Goal: Task Accomplishment & Management: Use online tool/utility

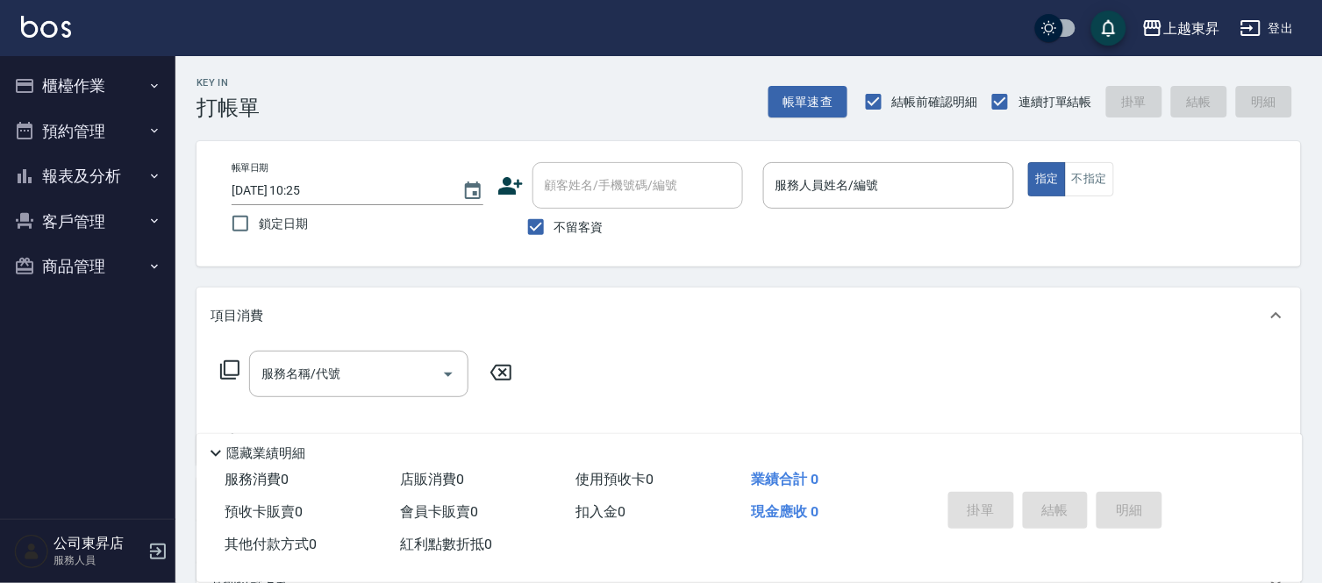
click at [595, 228] on span "不留客資" at bounding box center [578, 227] width 49 height 18
click at [554, 228] on input "不留客資" at bounding box center [536, 227] width 37 height 37
checkbox input "false"
click at [597, 196] on input "顧客姓名/手機號碼/編號" at bounding box center [624, 185] width 168 height 31
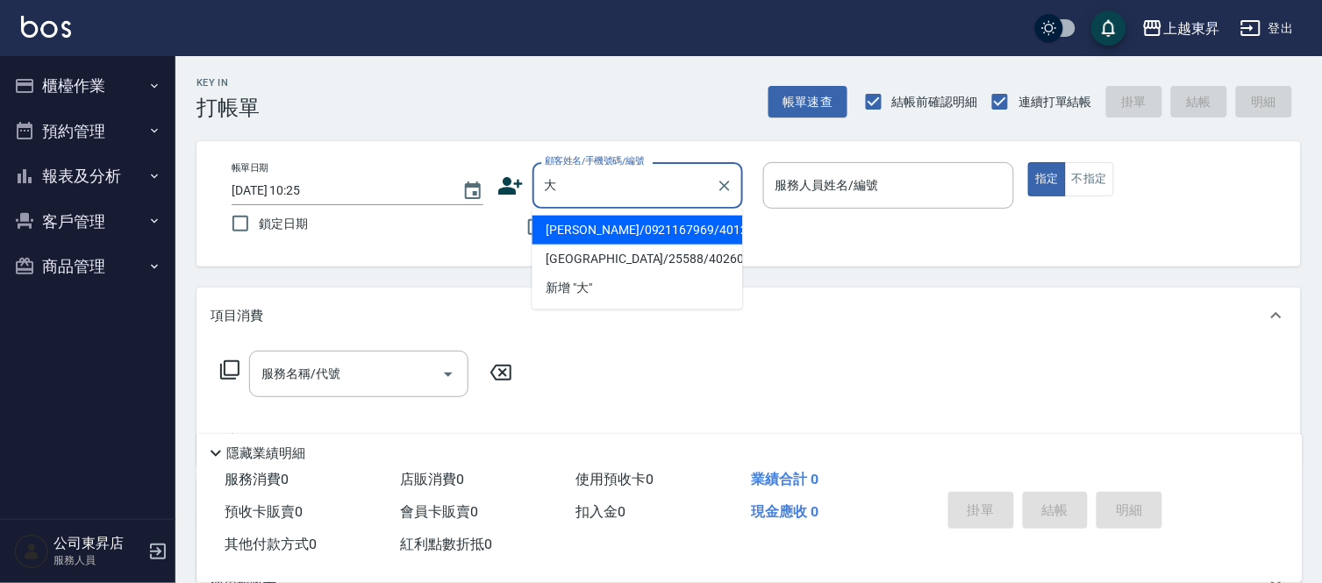
click at [574, 228] on li "[PERSON_NAME]/0921167969/40126" at bounding box center [637, 230] width 211 height 29
type input "[PERSON_NAME]/0921167969/40126"
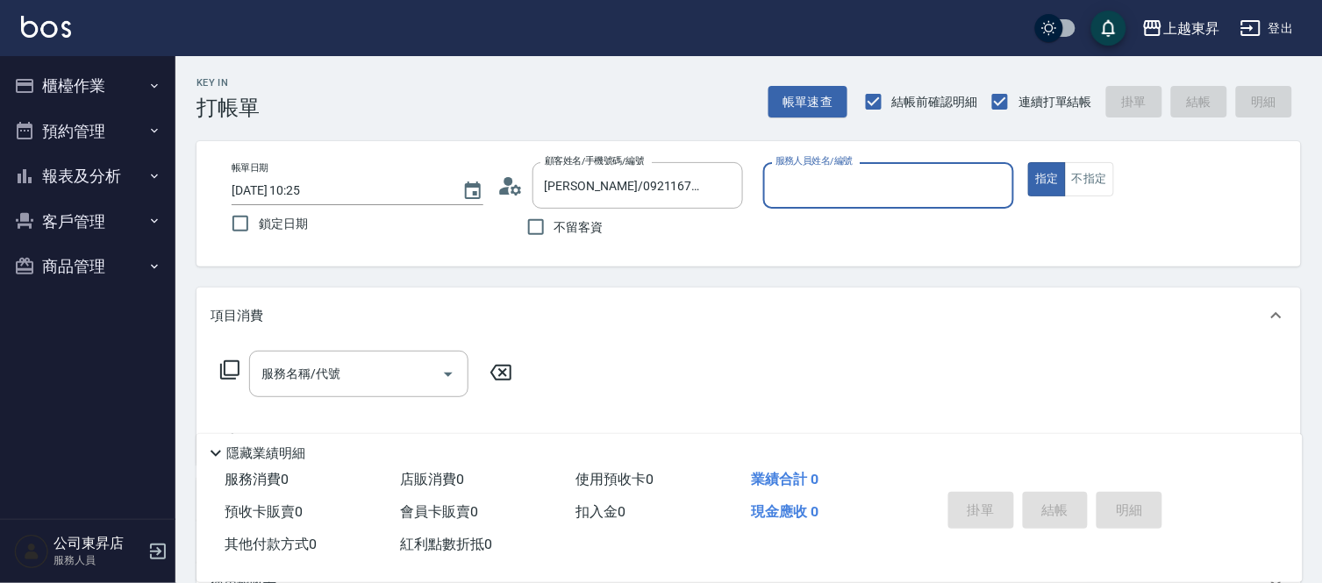
type input "[PERSON_NAME]04"
click at [369, 383] on input "服務名稱/代號" at bounding box center [345, 374] width 177 height 31
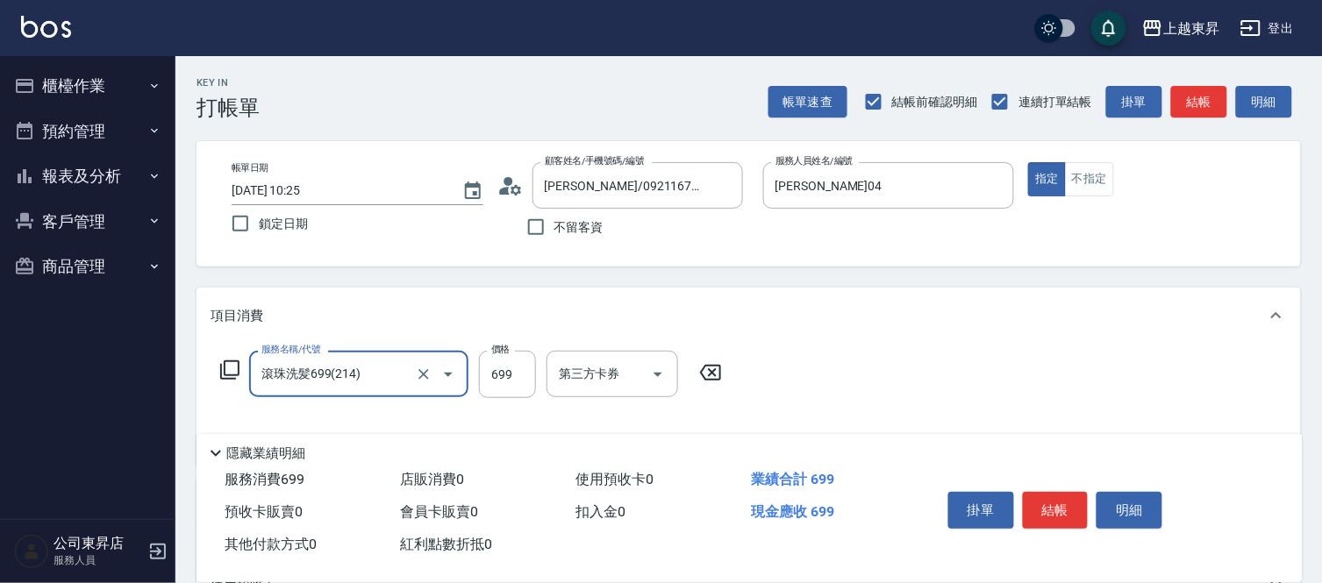
type input "滾珠洗髪699(214)"
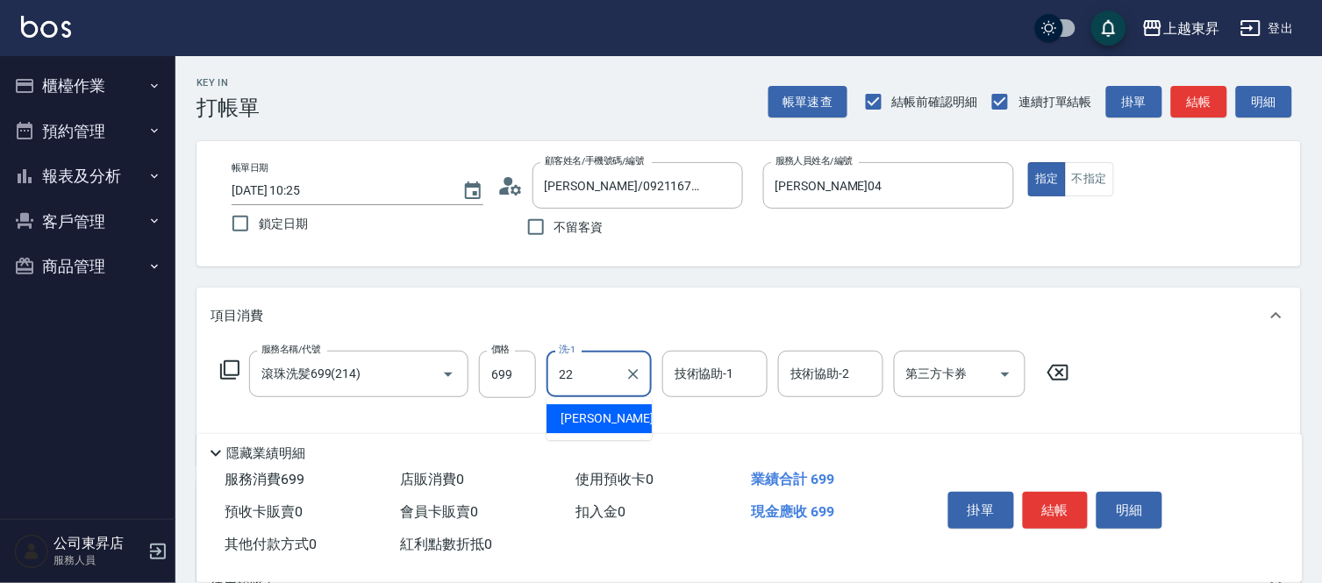
type input "[PERSON_NAME]-22"
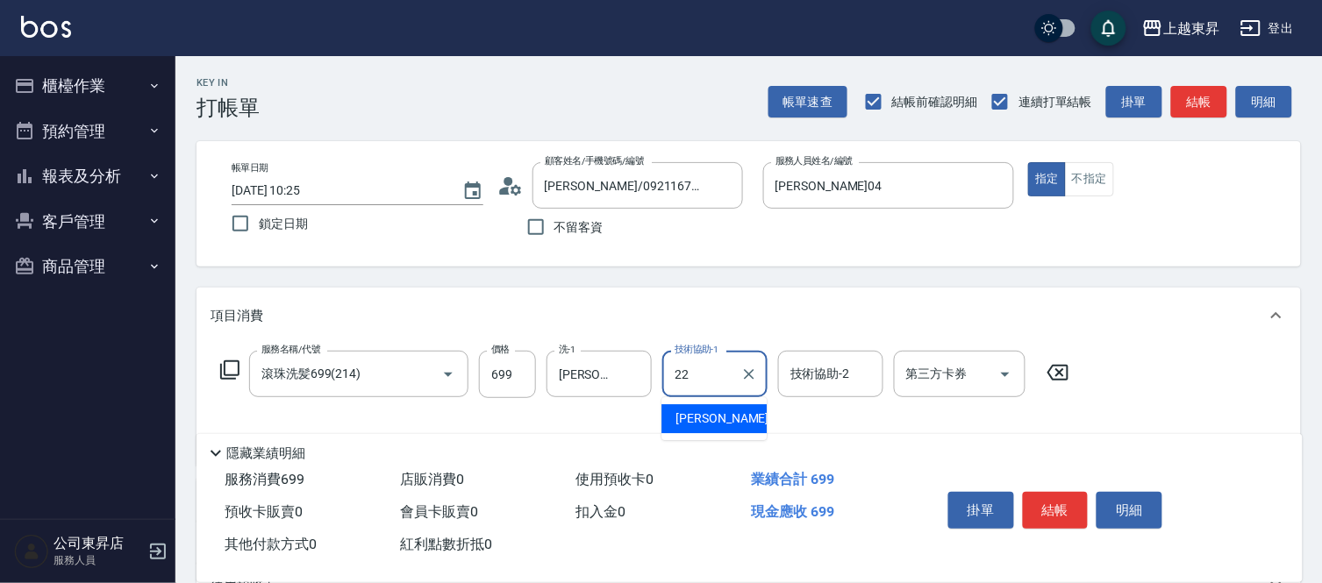
type input "[PERSON_NAME]-22"
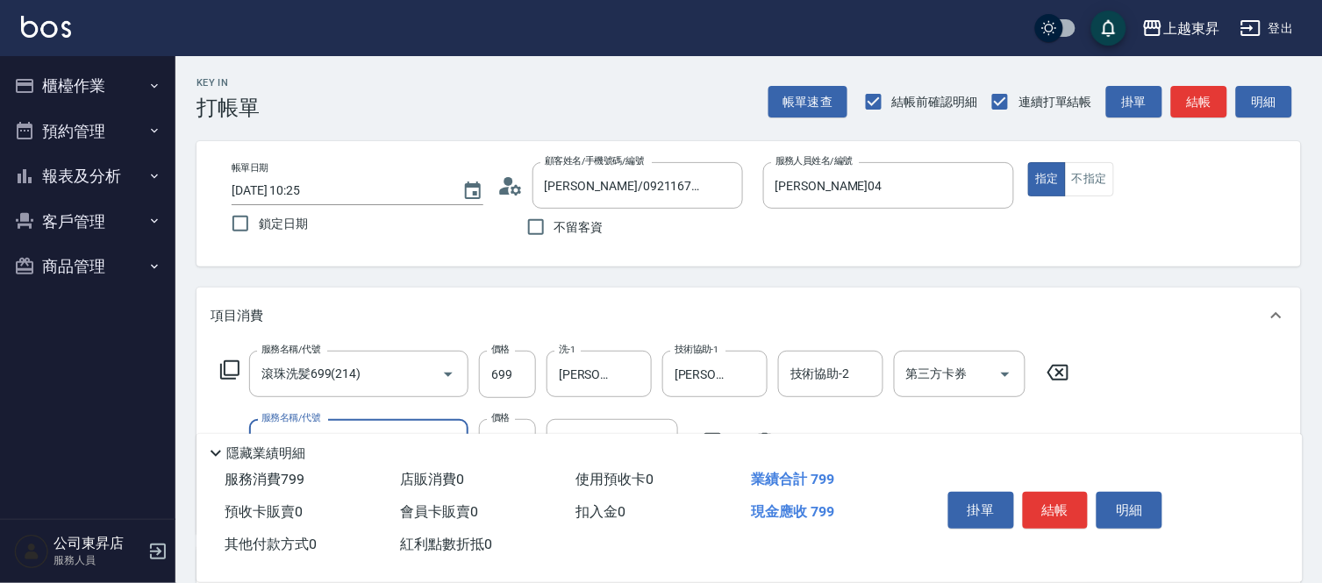
type input "[PERSON_NAME].玻酸.晶膜.水療(619)"
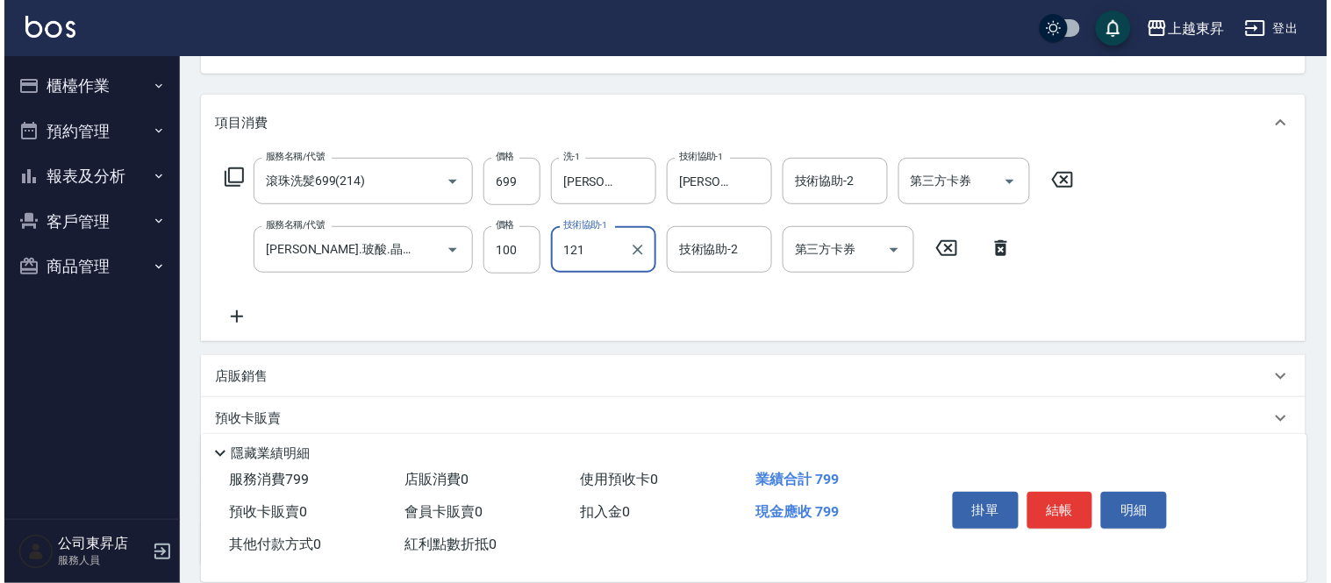
scroll to position [195, 0]
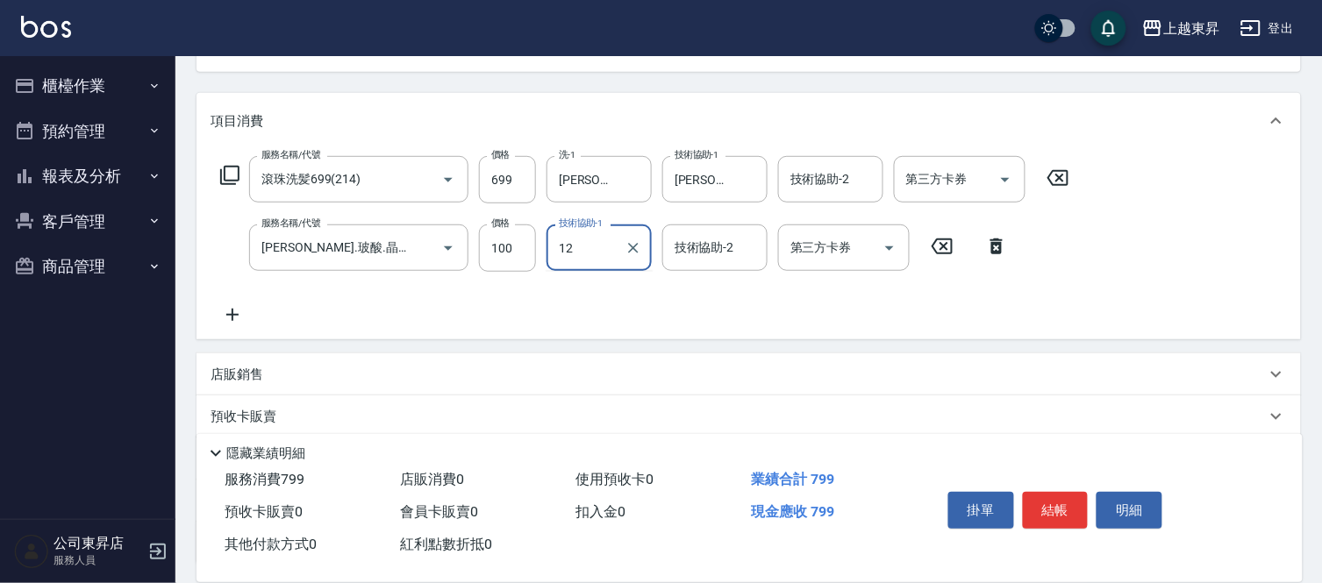
type input "1"
type input "[PERSON_NAME]-22"
click at [228, 316] on icon at bounding box center [233, 314] width 44 height 21
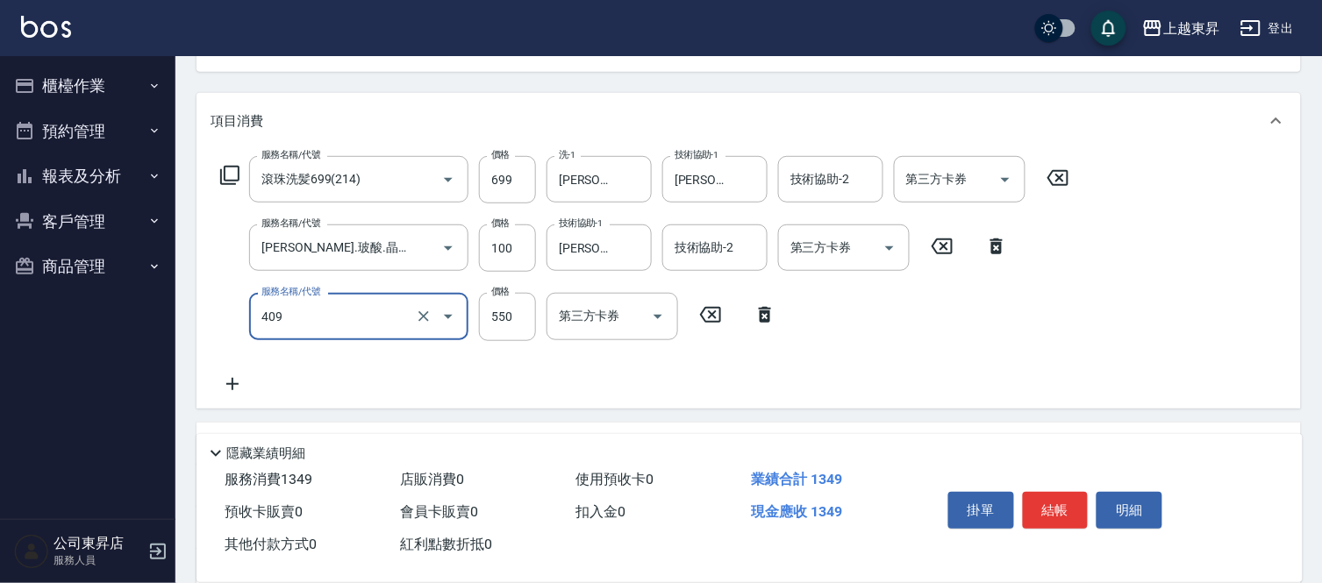
type input "剪髮(550)(409)"
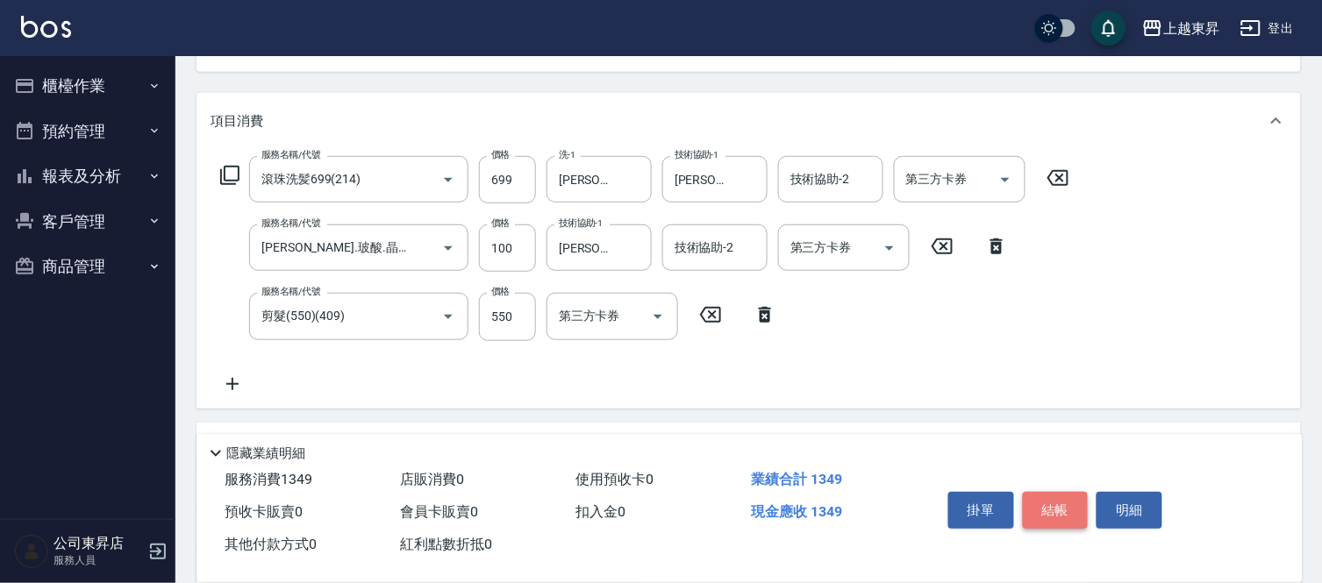
click at [1057, 507] on button "結帳" at bounding box center [1056, 510] width 66 height 37
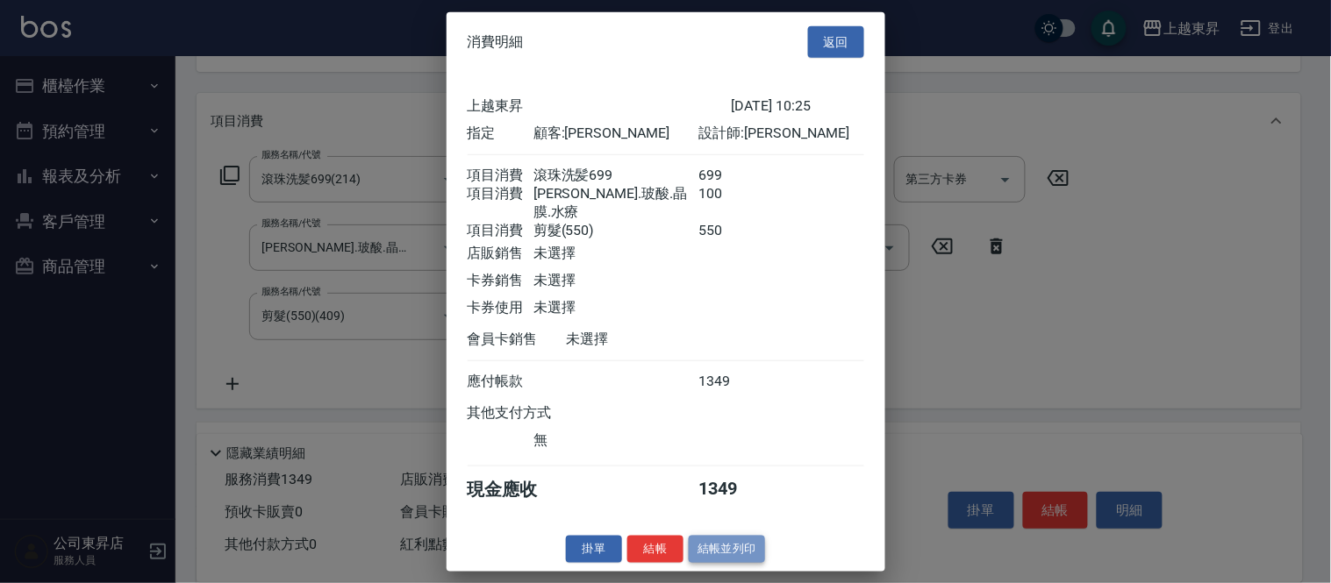
click at [730, 548] on button "結帳並列印" at bounding box center [727, 549] width 76 height 27
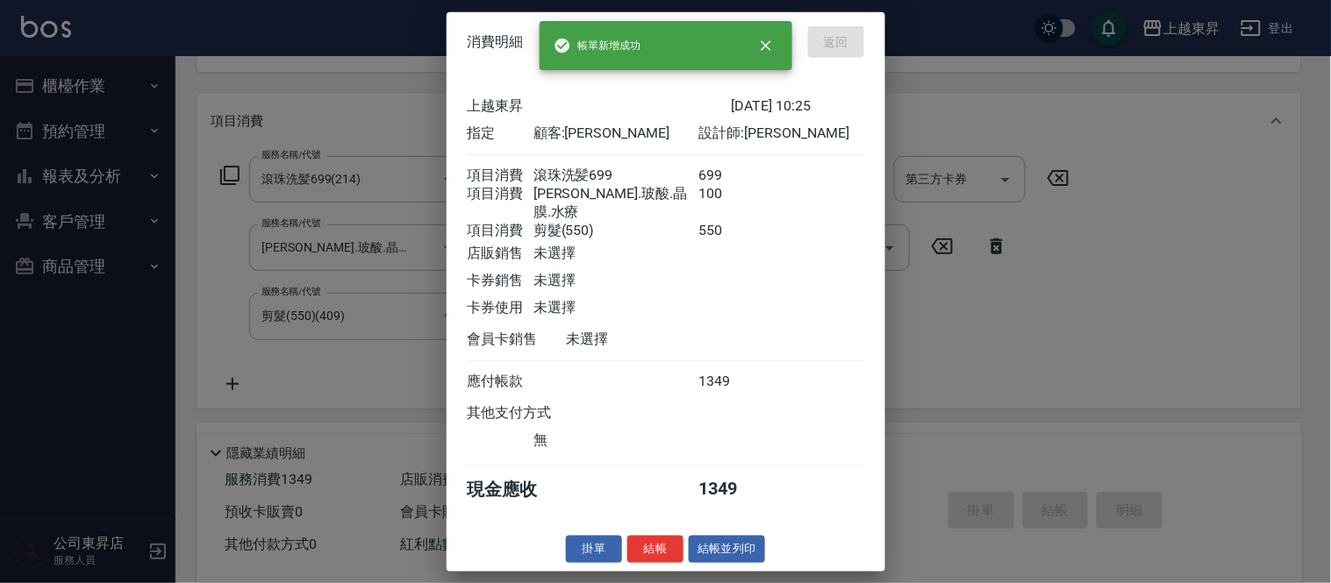
type input "[DATE] 11:26"
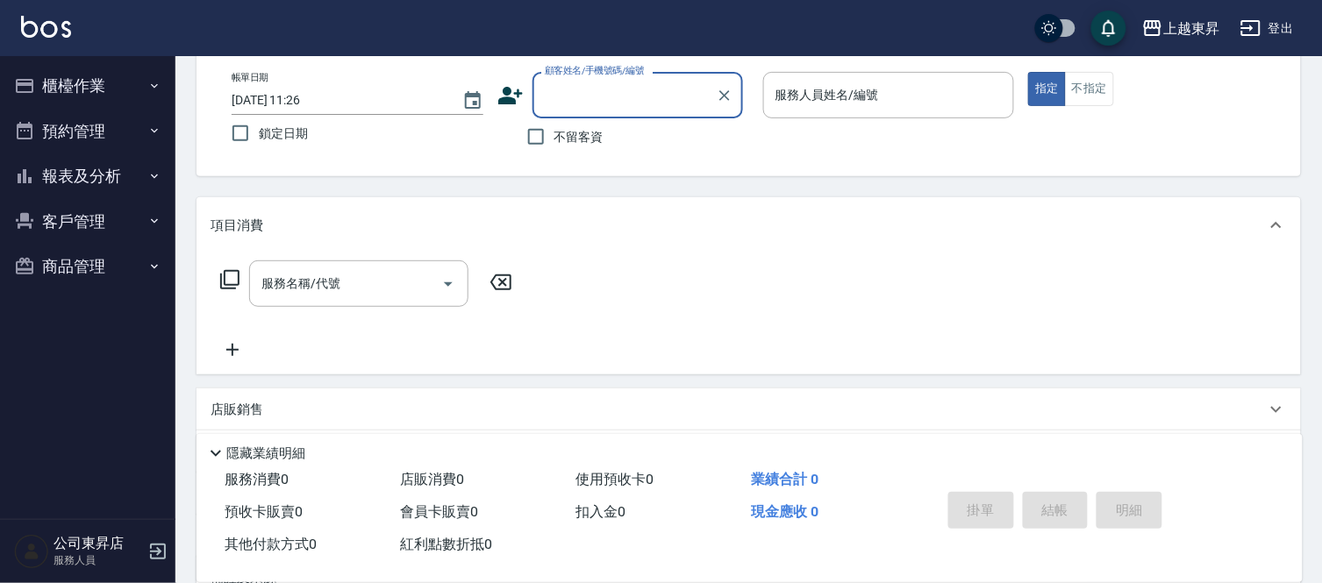
scroll to position [0, 0]
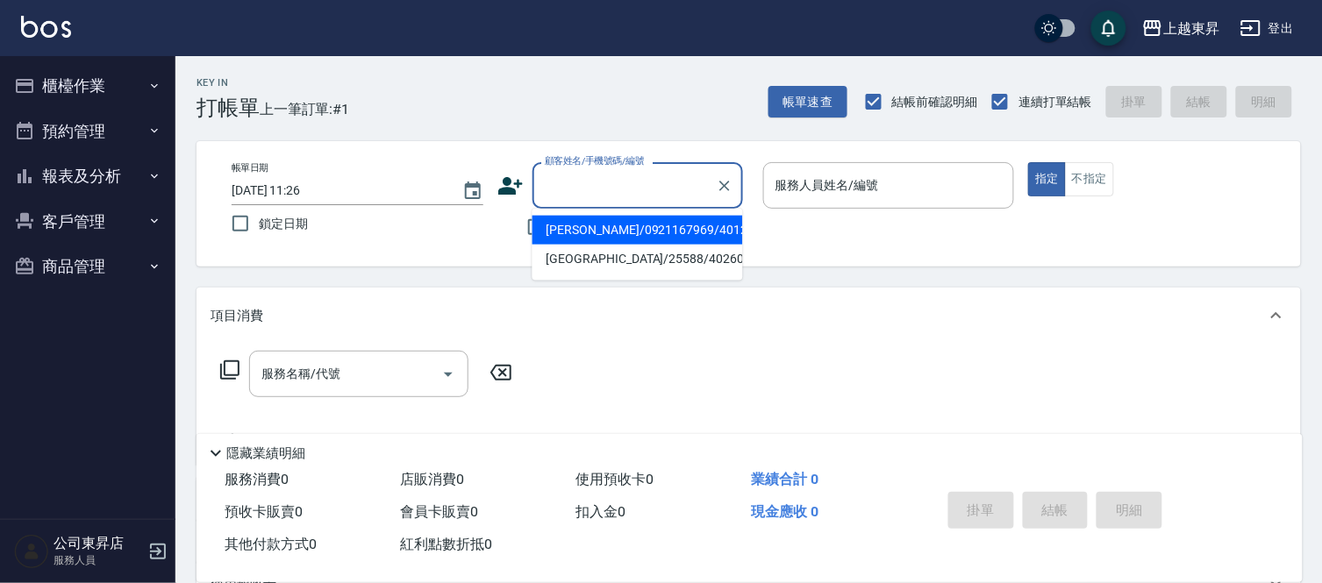
click at [580, 178] on input "顧客姓名/手機號碼/編號" at bounding box center [624, 185] width 168 height 31
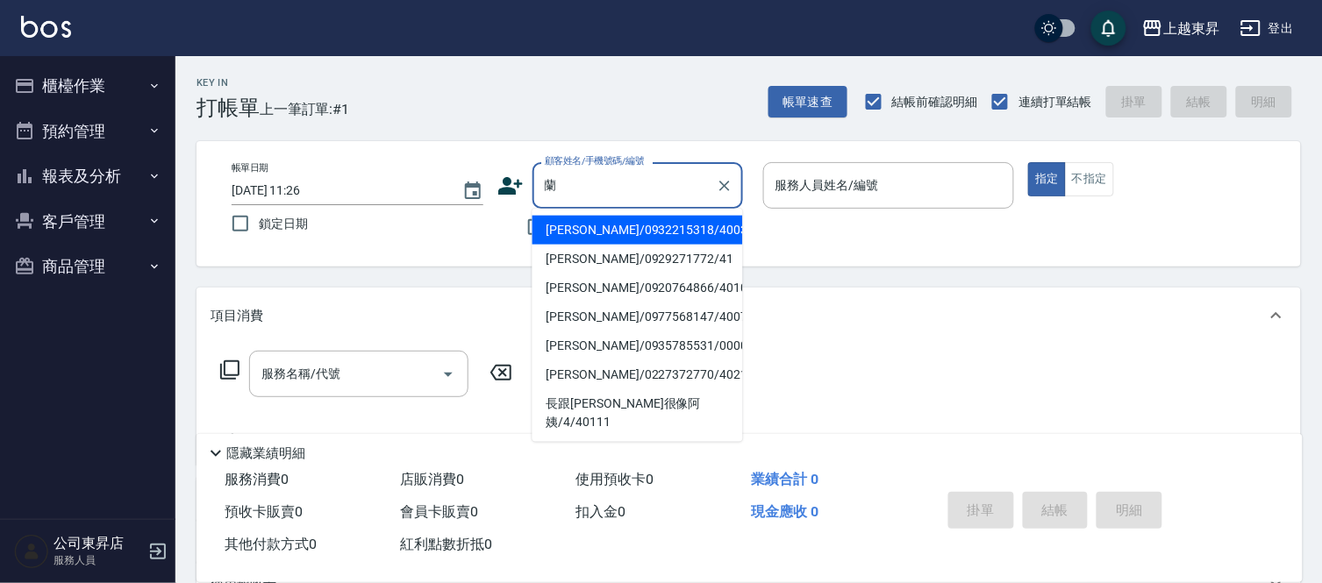
click at [658, 354] on li "[PERSON_NAME]/0935785531/00009" at bounding box center [637, 346] width 211 height 29
type input "[PERSON_NAME]/0935785531/00009"
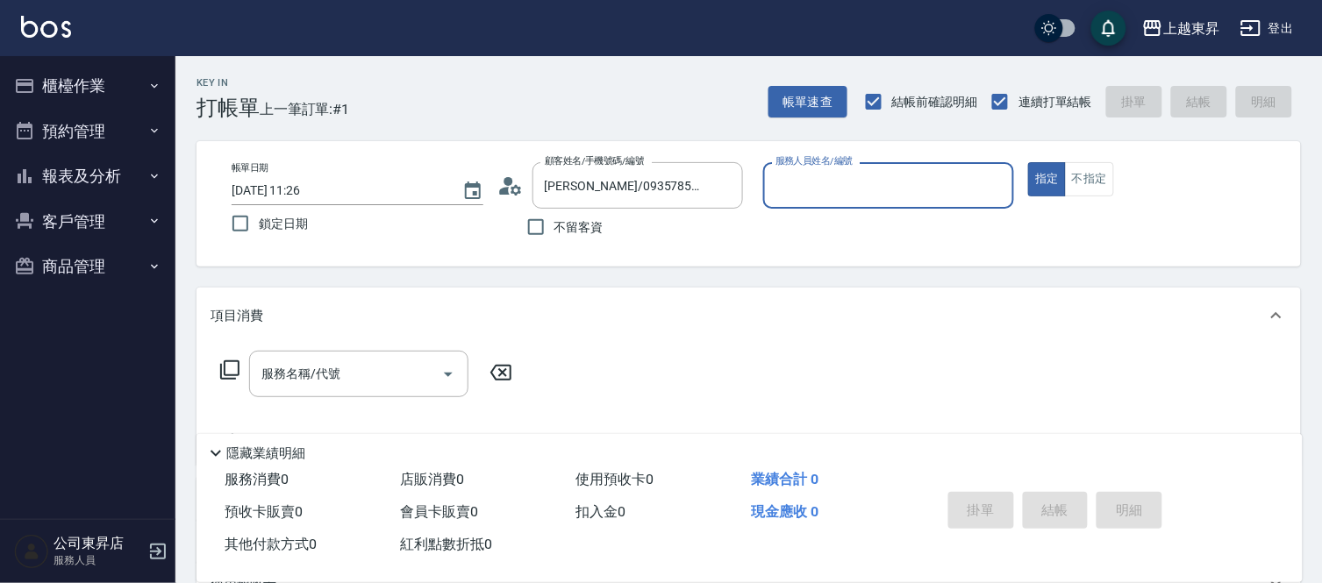
type input "支援-19"
click at [571, 171] on input "[PERSON_NAME]/0935785531/00009" at bounding box center [624, 185] width 168 height 31
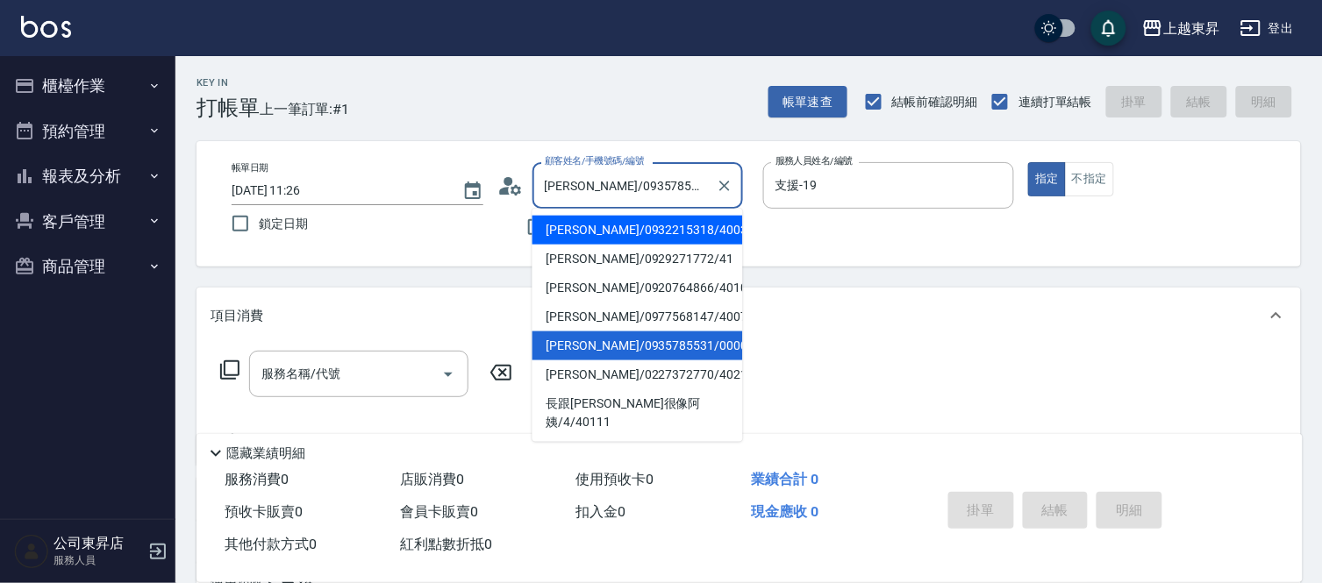
click at [616, 234] on li "[PERSON_NAME]/0932215318/40034" at bounding box center [637, 230] width 211 height 29
type input "[PERSON_NAME]/0932215318/40034"
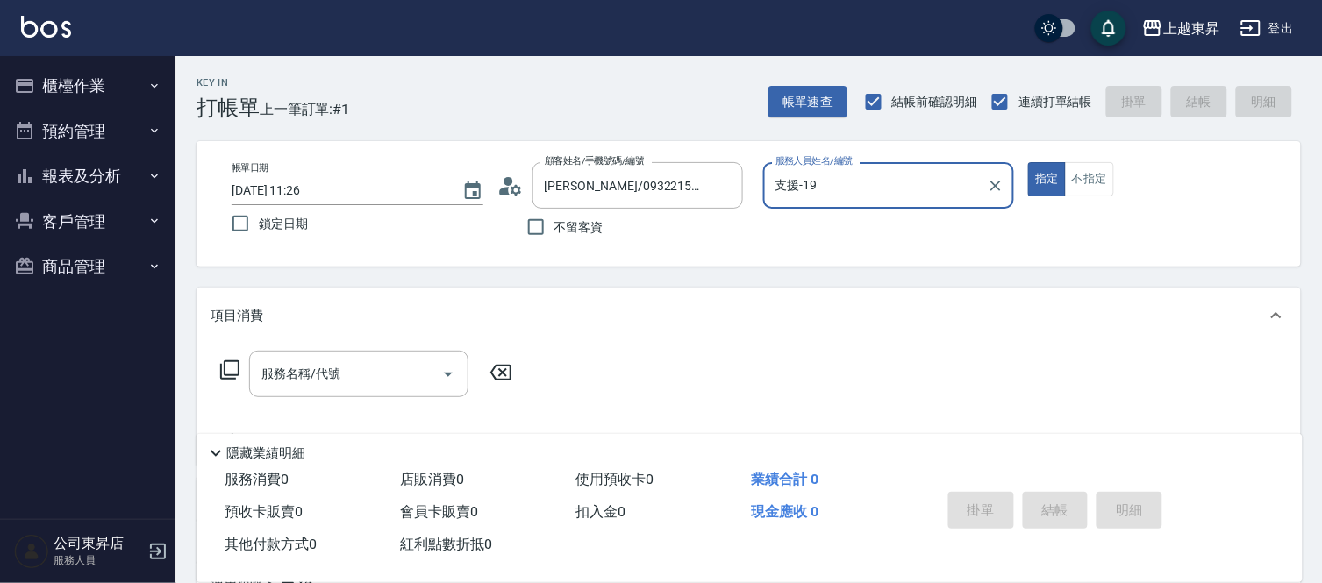
type input "[PERSON_NAME]04"
click at [382, 404] on div "服務名稱/代號 服務名稱/代號" at bounding box center [367, 401] width 312 height 100
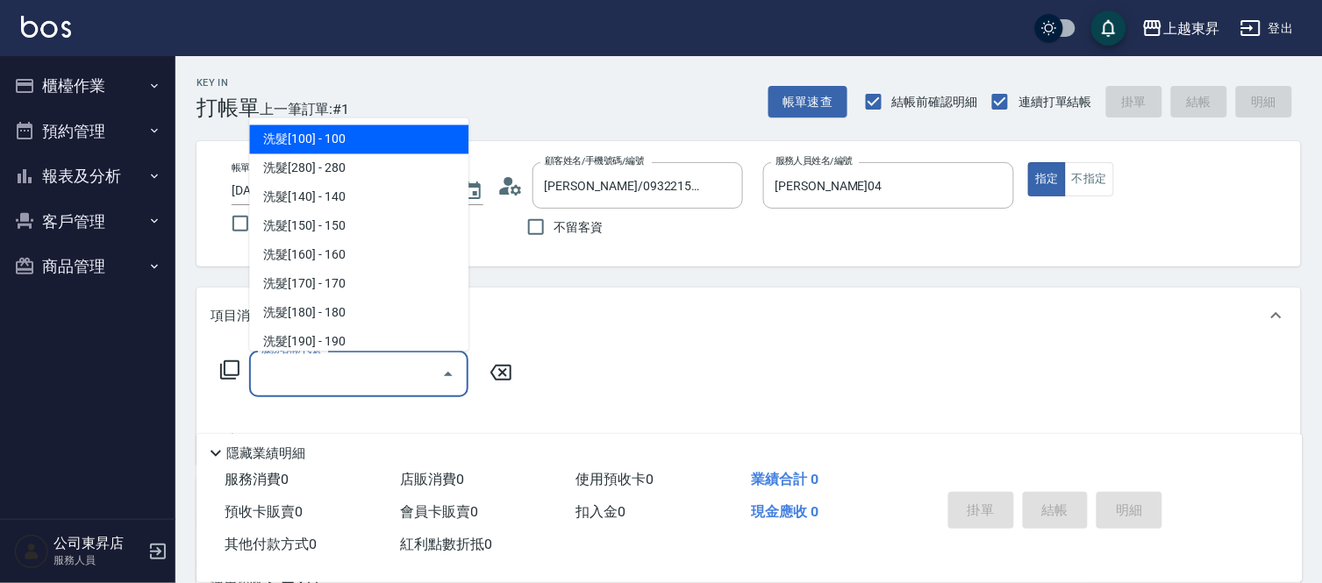
click at [396, 370] on input "服務名稱/代號" at bounding box center [345, 374] width 177 height 31
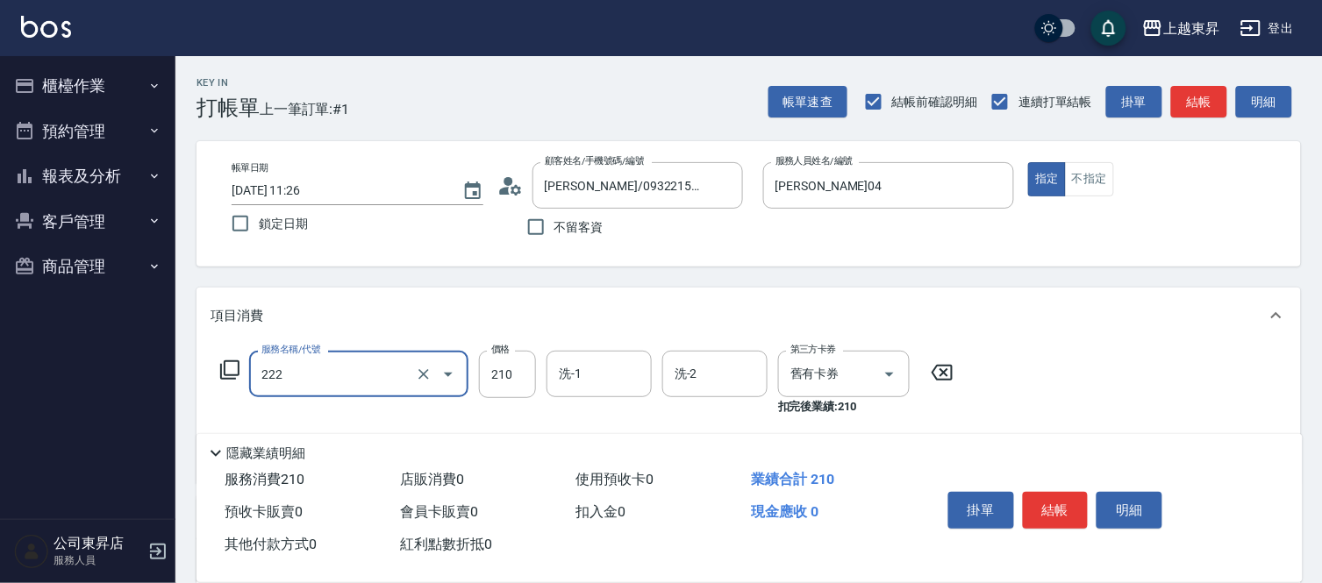
type input "洗髮卡券[210](222)"
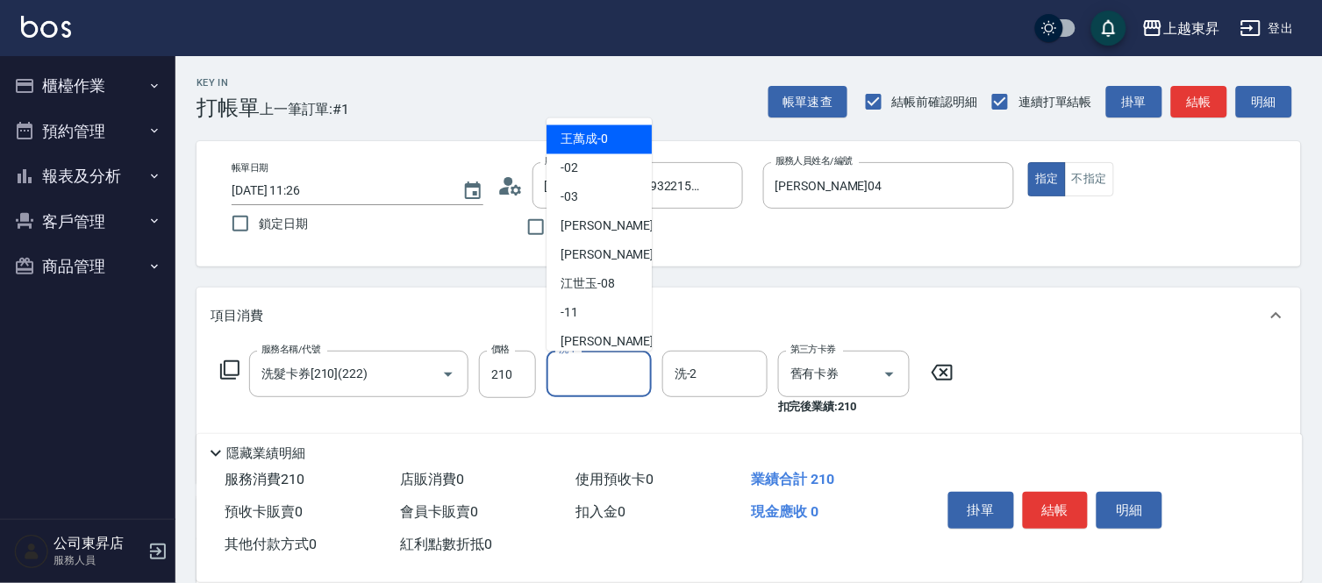
click at [619, 368] on input "洗-1" at bounding box center [598, 374] width 89 height 31
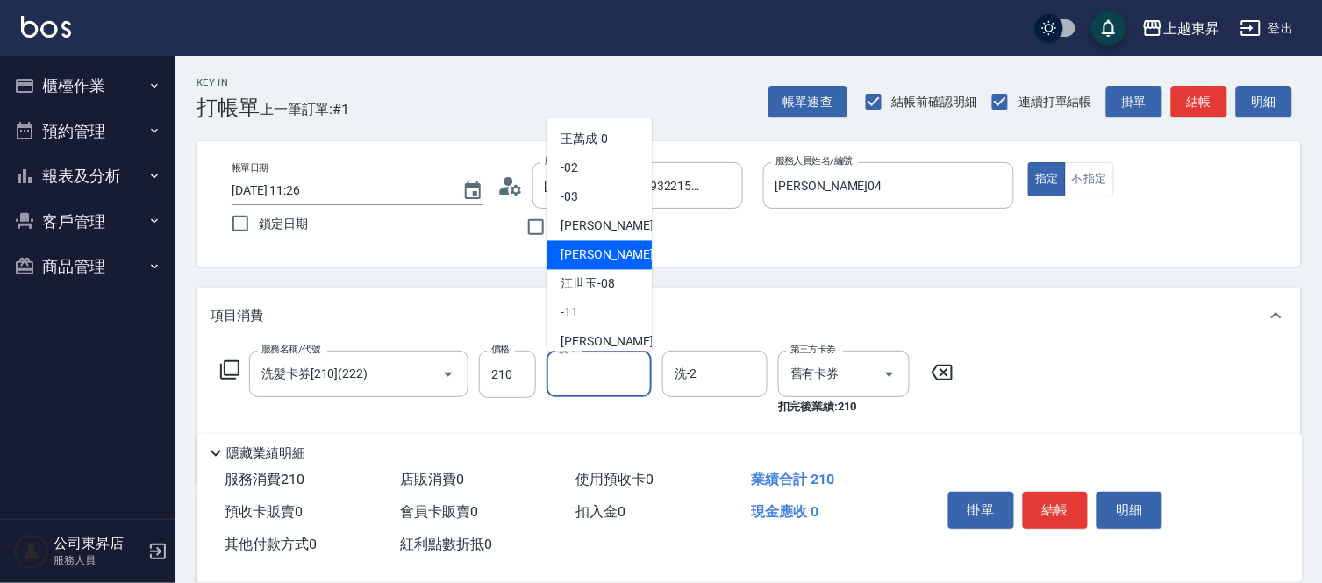
scroll to position [195, 0]
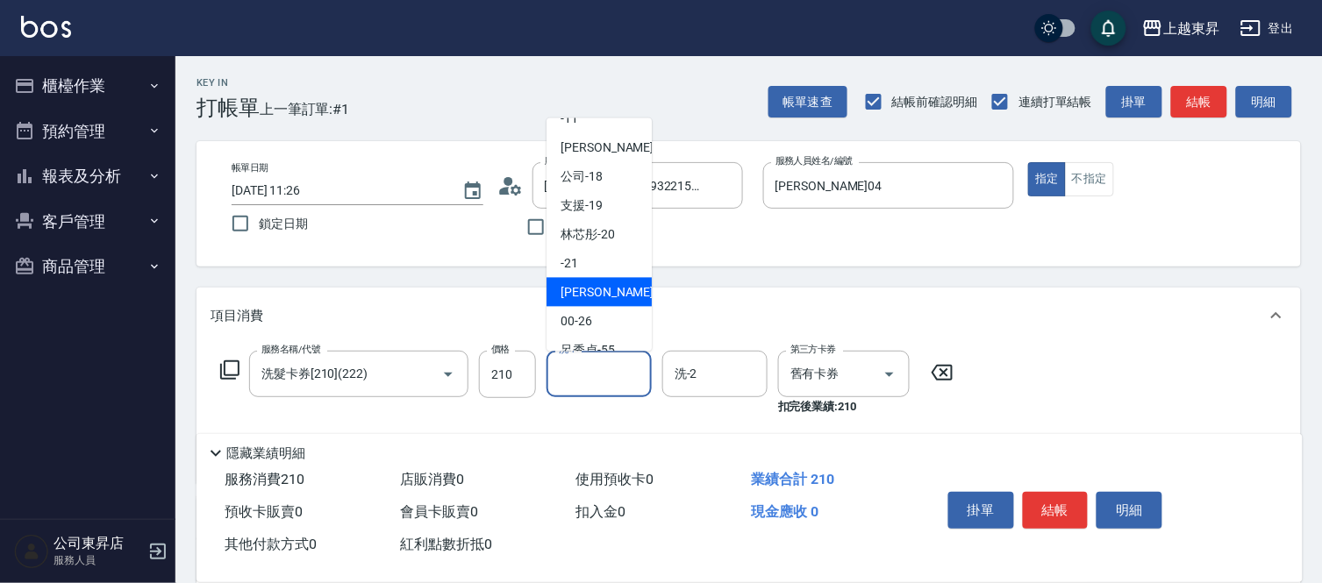
click at [615, 285] on div "[PERSON_NAME]-22" at bounding box center [598, 292] width 105 height 29
type input "[PERSON_NAME]-22"
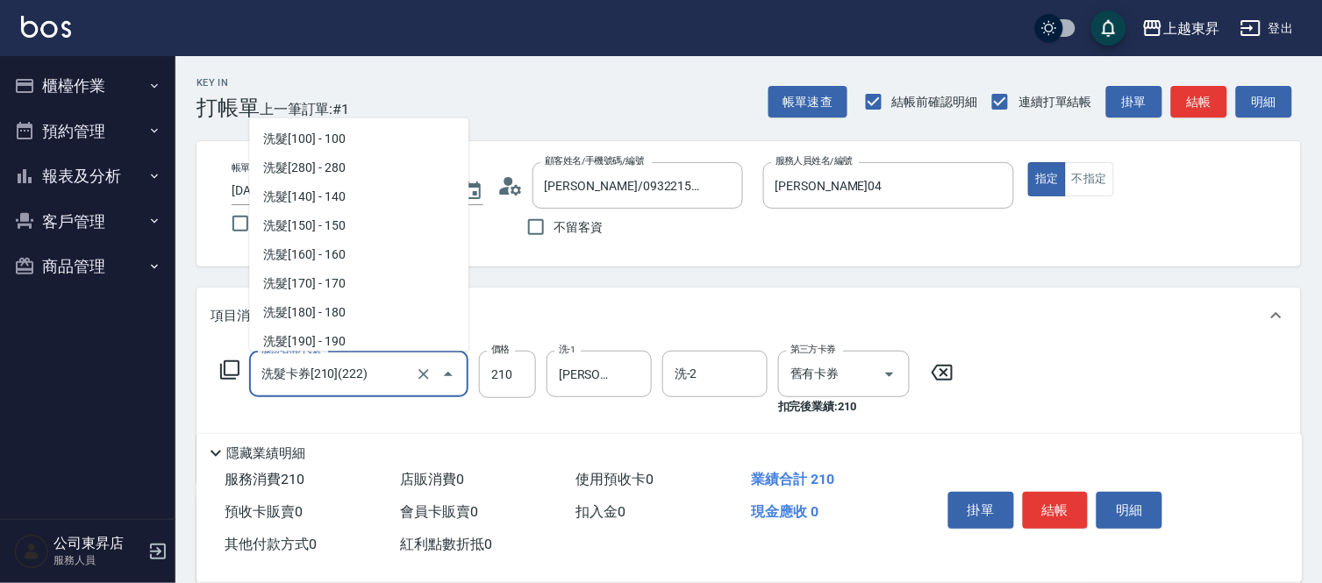
click at [381, 380] on input "洗髮卡券[210](222)" at bounding box center [334, 374] width 154 height 31
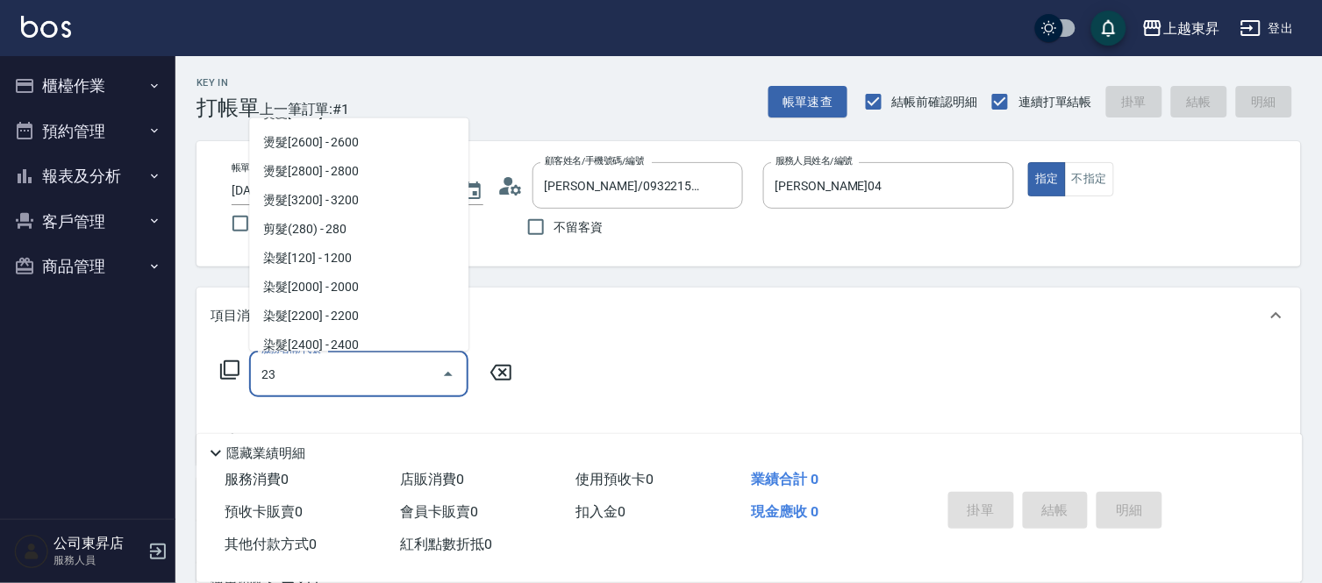
scroll to position [0, 0]
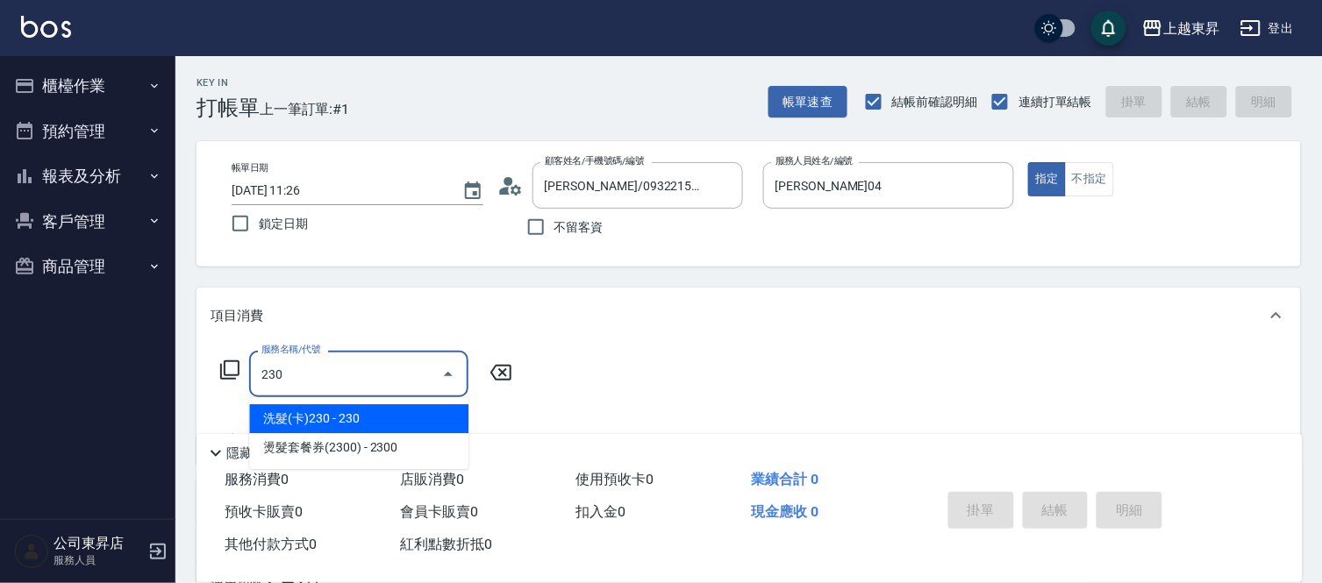
click at [345, 418] on span "洗髮(卡)230 - 230" at bounding box center [358, 418] width 219 height 29
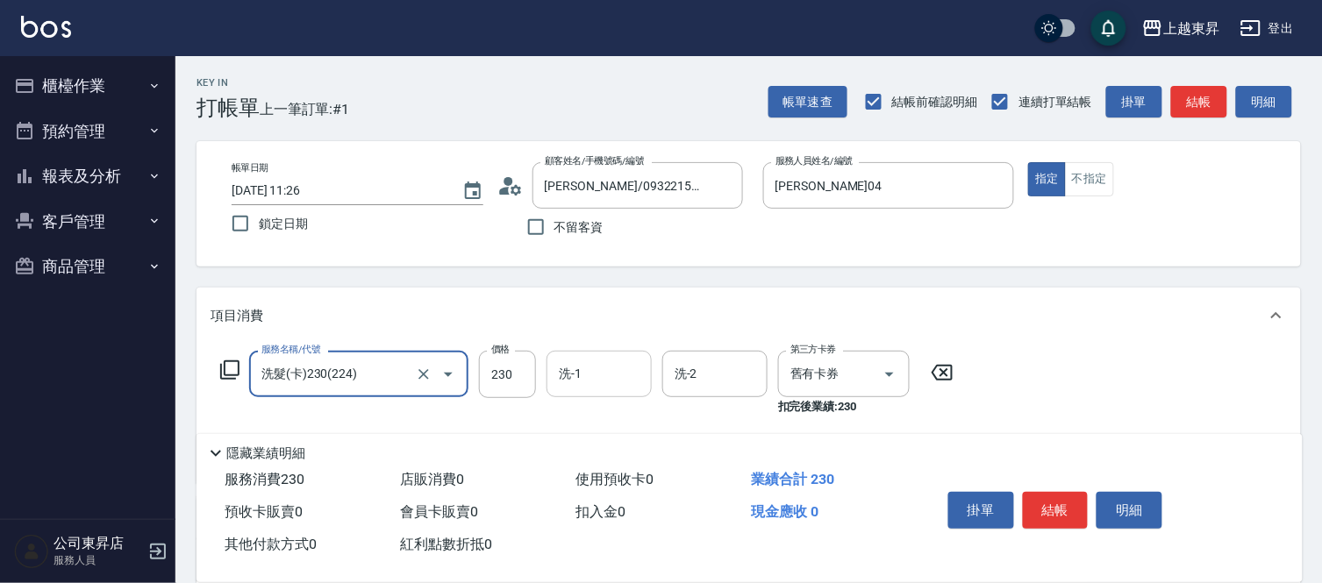
type input "洗髮(卡)230(224)"
click at [562, 375] on input "洗-1" at bounding box center [598, 374] width 89 height 31
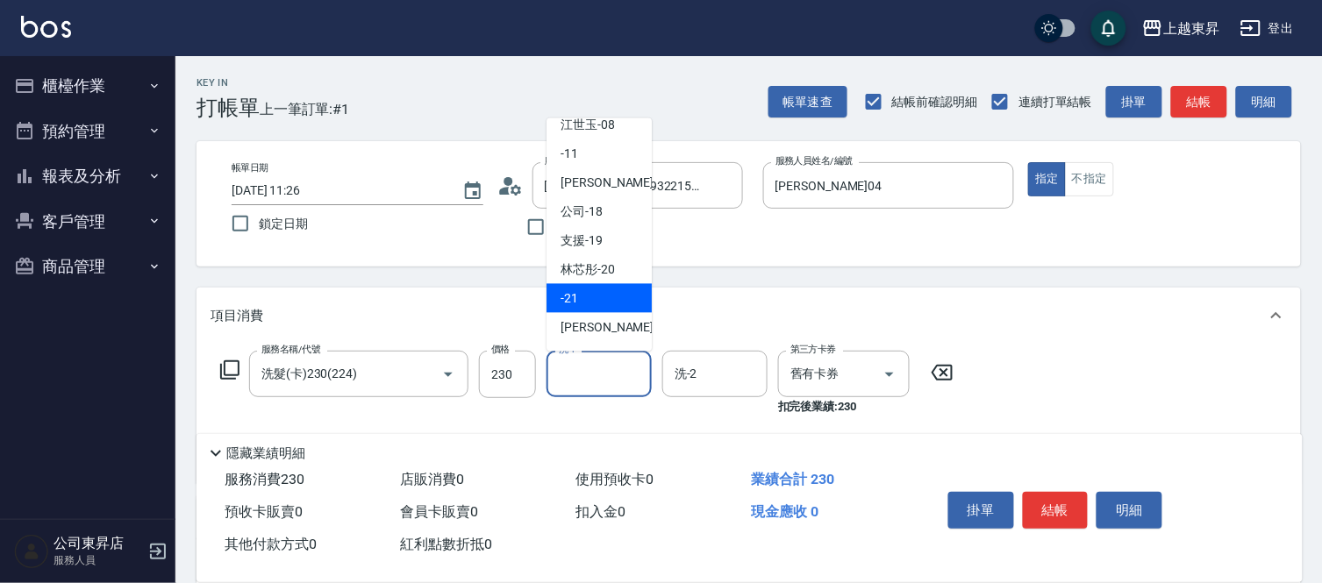
scroll to position [195, 0]
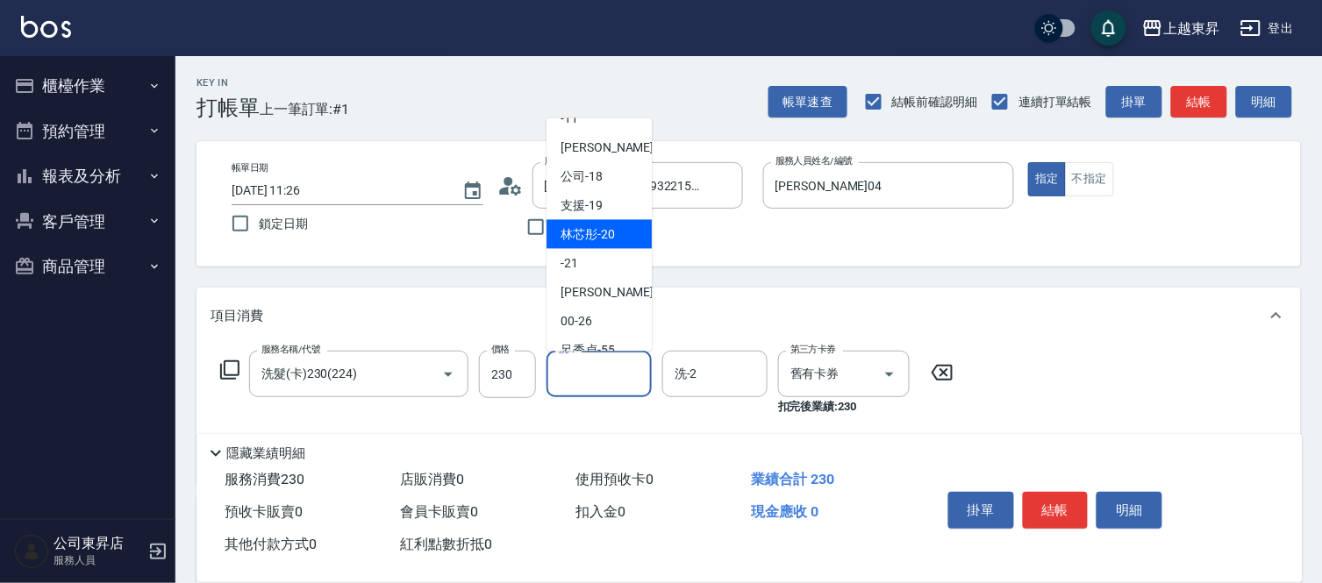
click at [619, 230] on div "林芯彤 -20" at bounding box center [598, 234] width 105 height 29
type input "林芯彤-20"
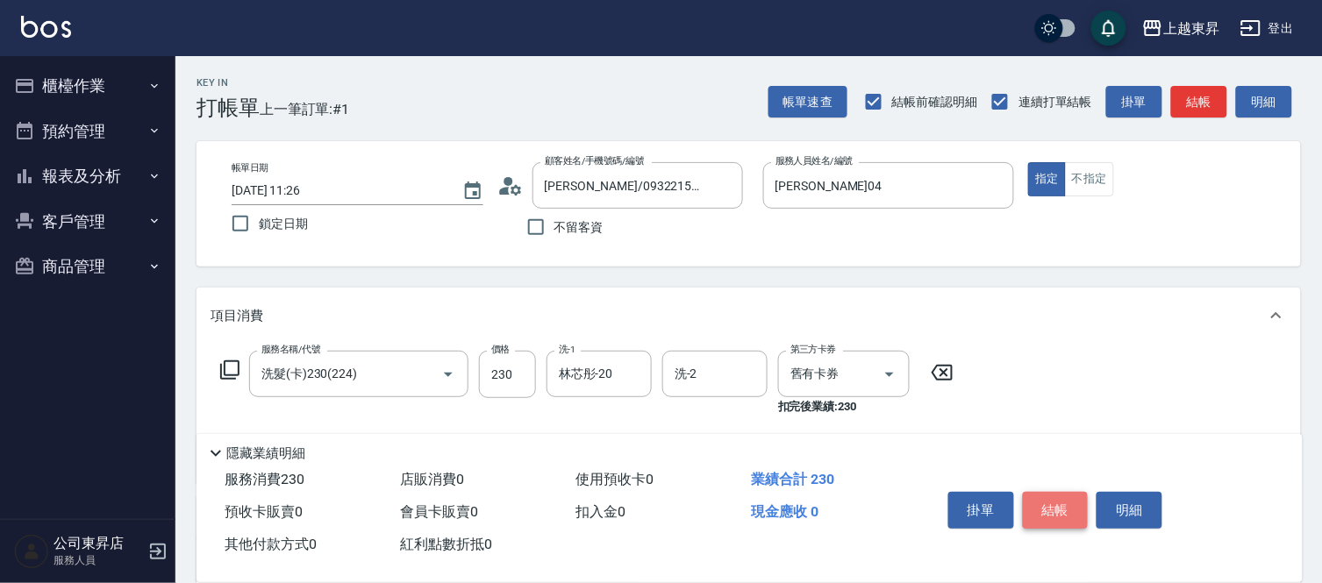
click at [1062, 497] on button "結帳" at bounding box center [1056, 510] width 66 height 37
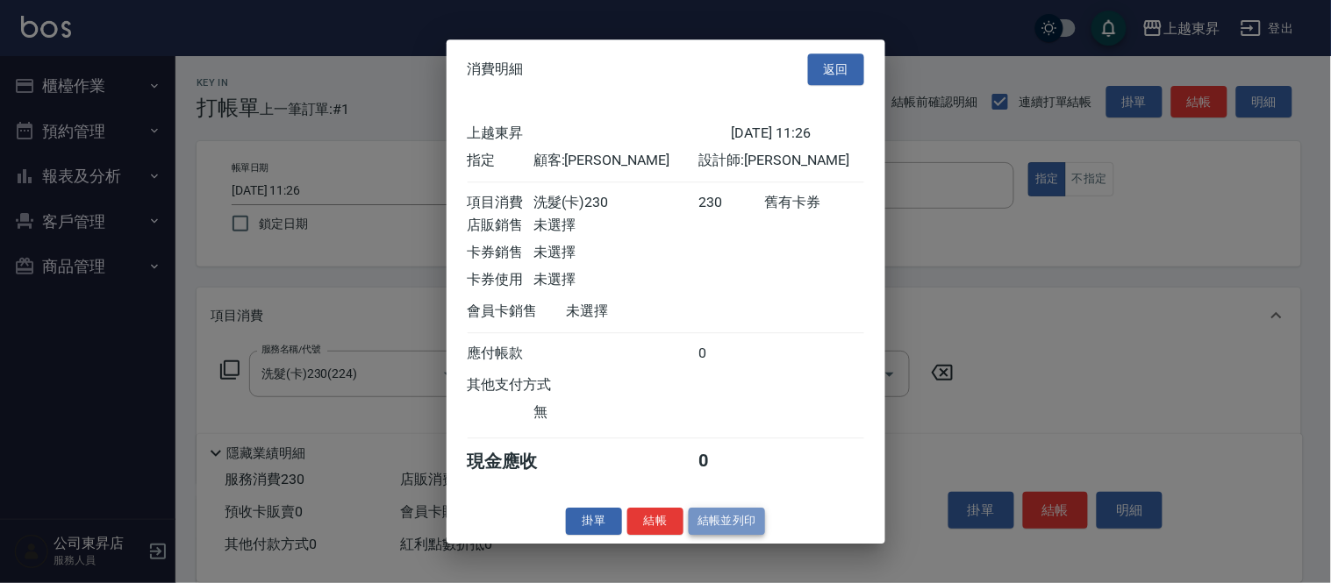
click at [725, 532] on button "結帳並列印" at bounding box center [727, 521] width 76 height 27
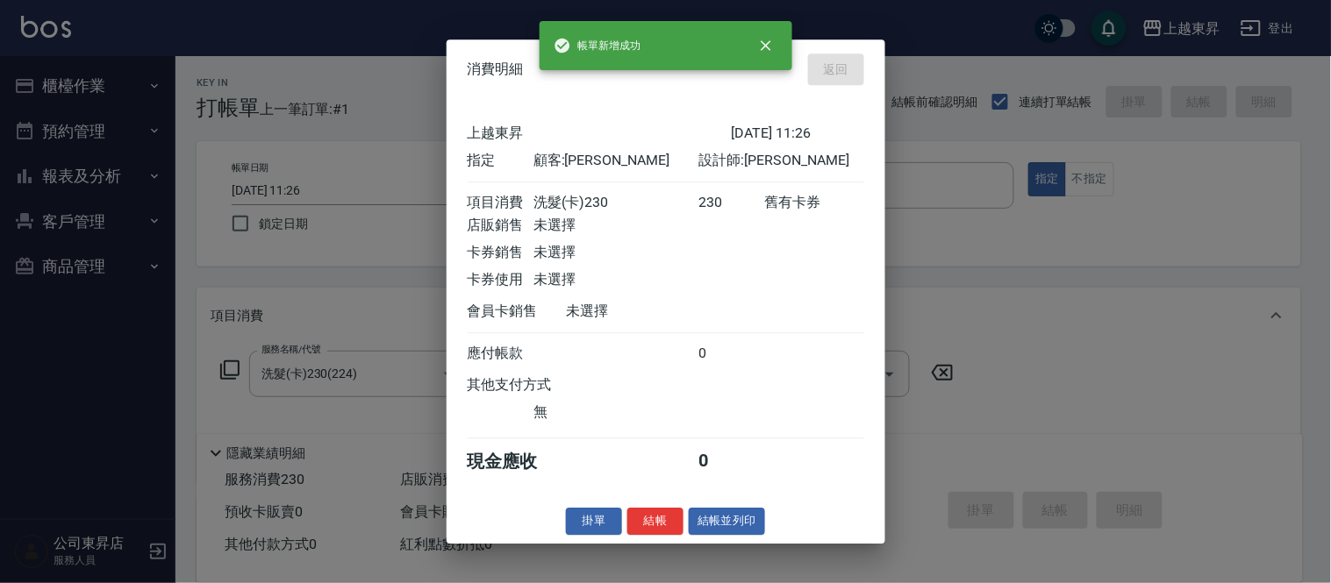
type input "[DATE] 11:27"
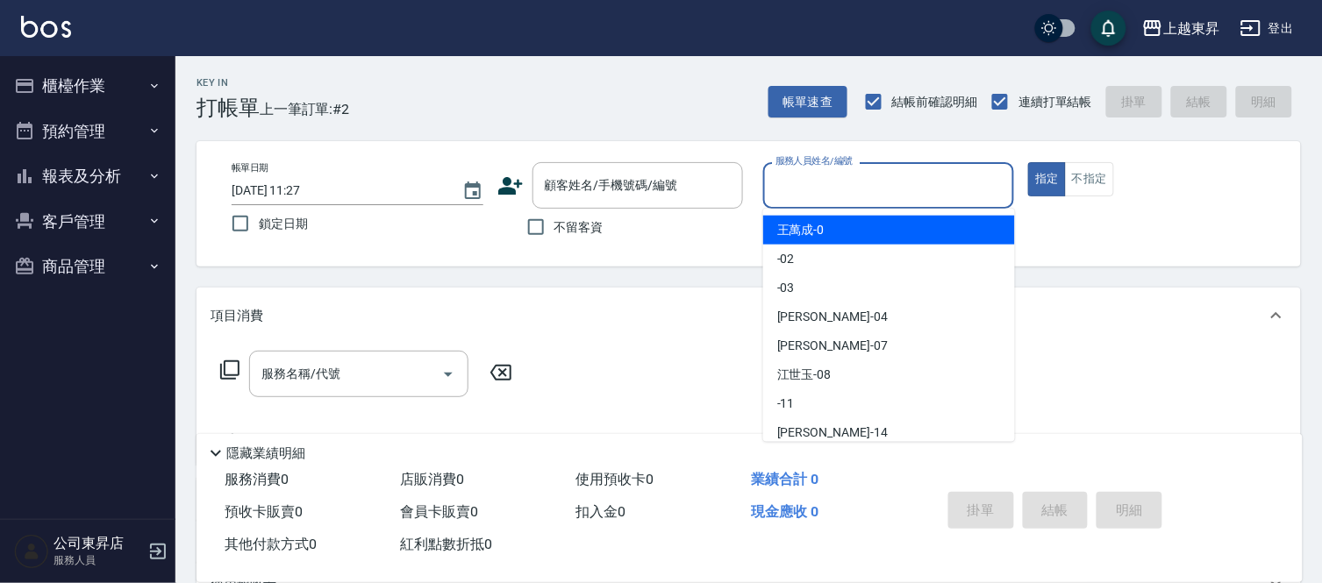
click at [845, 181] on input "服務人員姓名/編號" at bounding box center [889, 185] width 236 height 31
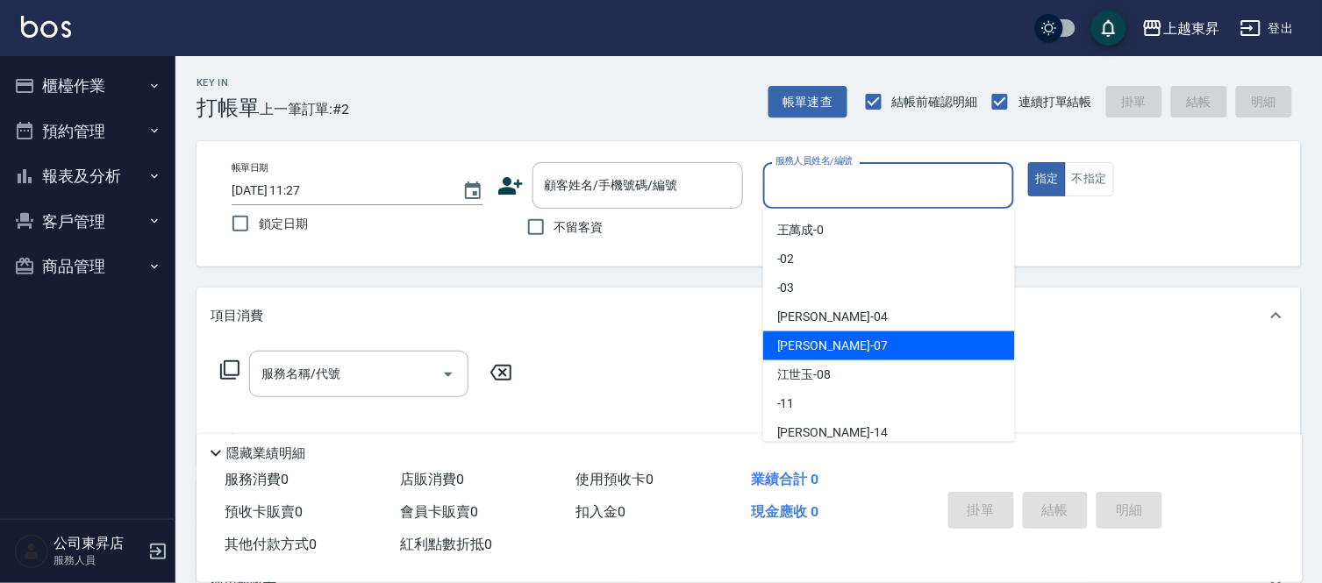
click at [830, 345] on div "[PERSON_NAME] -07" at bounding box center [889, 346] width 252 height 29
type input "[PERSON_NAME]-07"
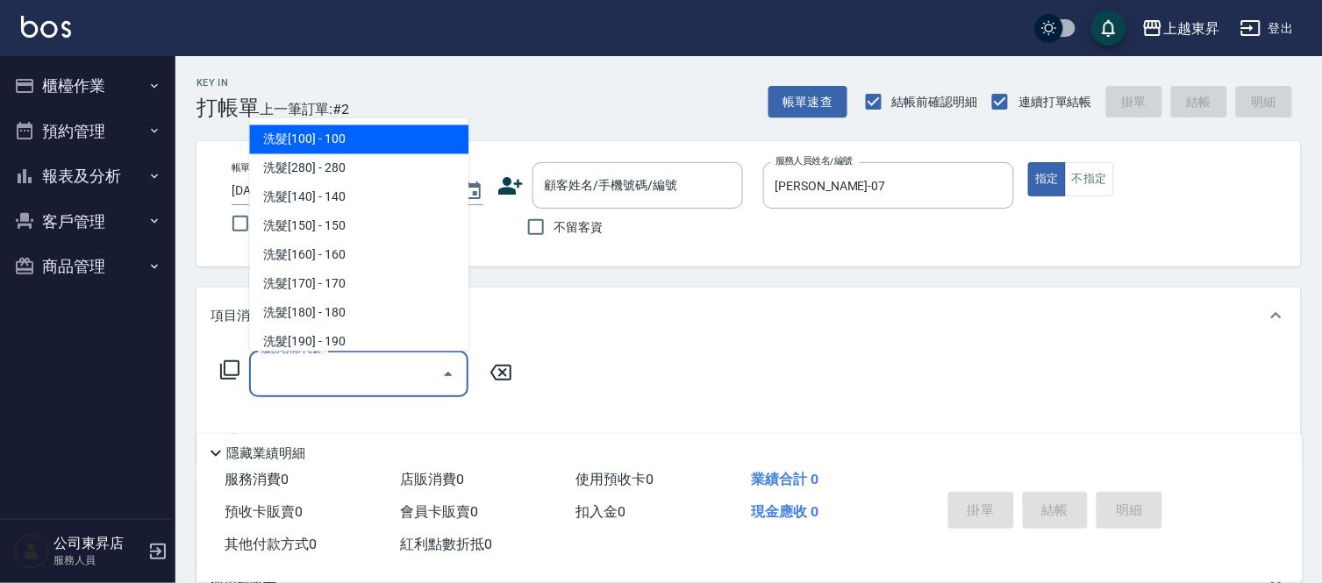
click at [343, 368] on input "服務名稱/代號" at bounding box center [345, 374] width 177 height 31
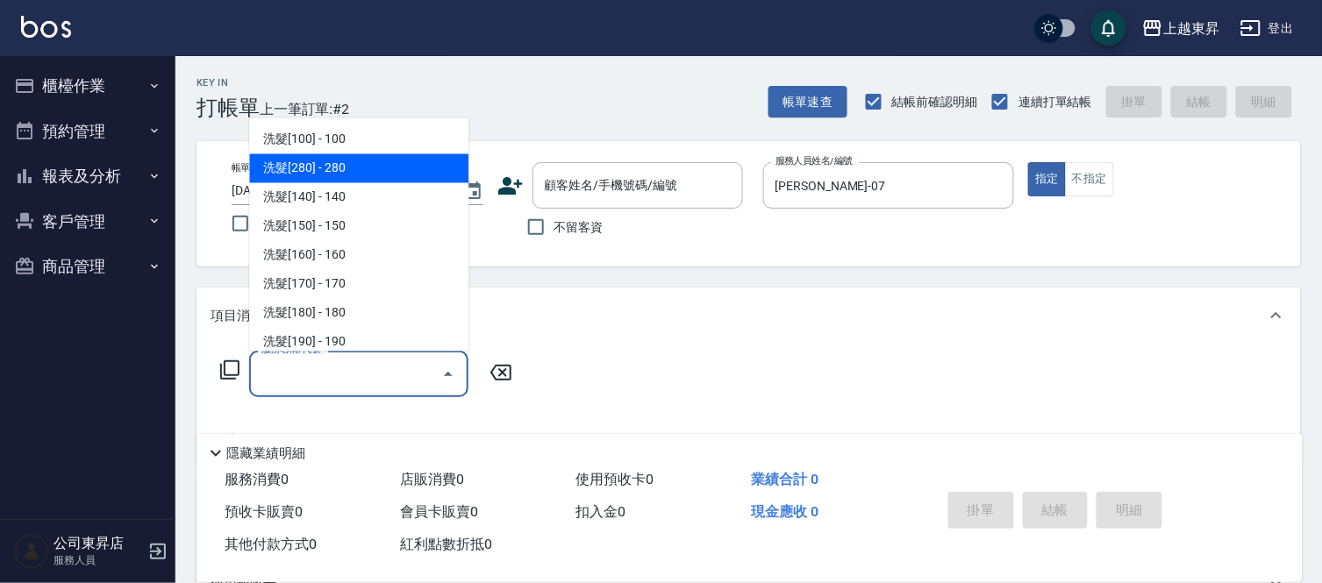
click at [342, 164] on span "洗髮[280] - 280" at bounding box center [358, 168] width 219 height 29
type input "洗髮[280](202)"
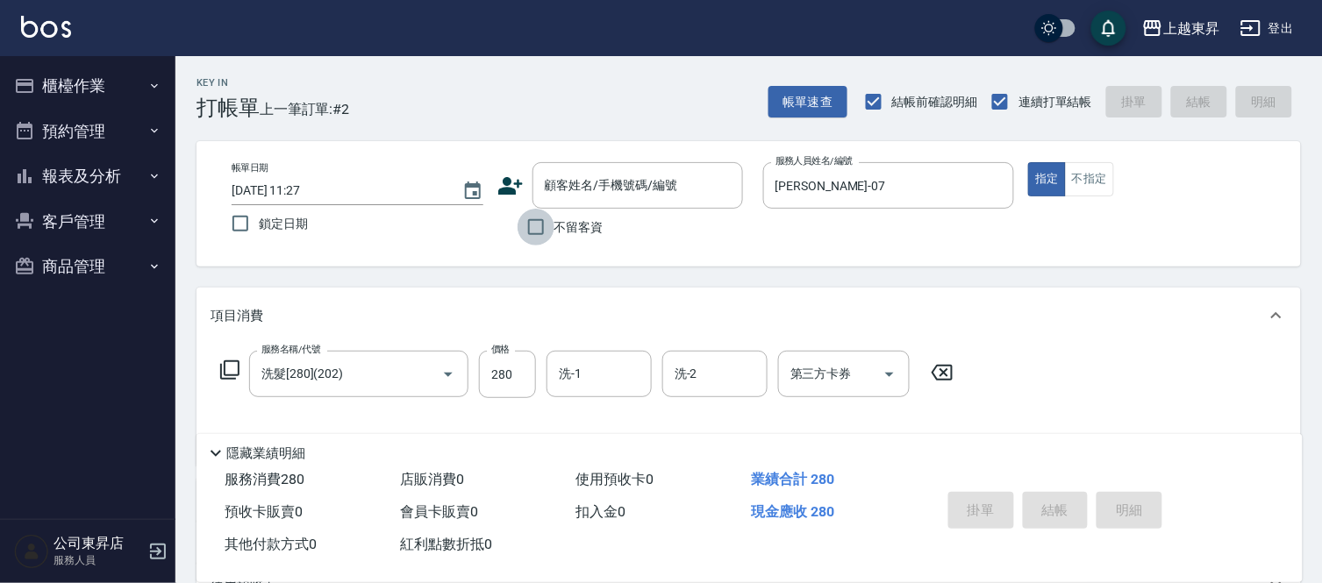
click at [541, 225] on input "不留客資" at bounding box center [536, 227] width 37 height 37
checkbox input "true"
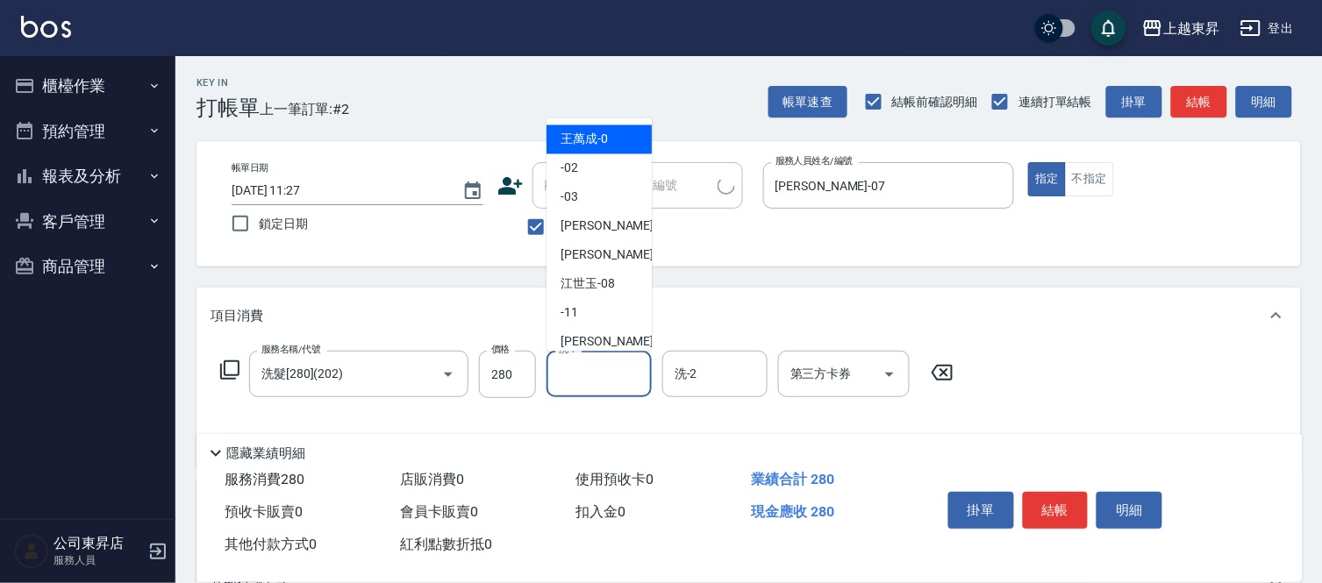
click at [607, 370] on input "洗-1" at bounding box center [598, 374] width 89 height 31
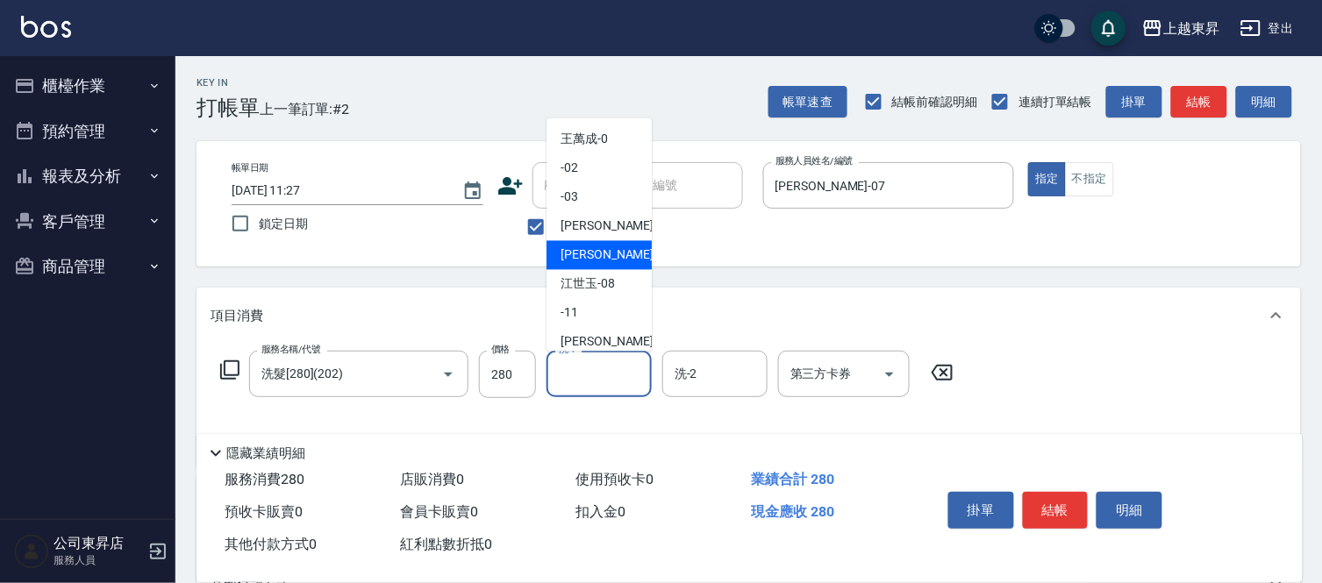
click at [601, 246] on span "[PERSON_NAME] -07" at bounding box center [616, 255] width 111 height 18
type input "[PERSON_NAME]-07"
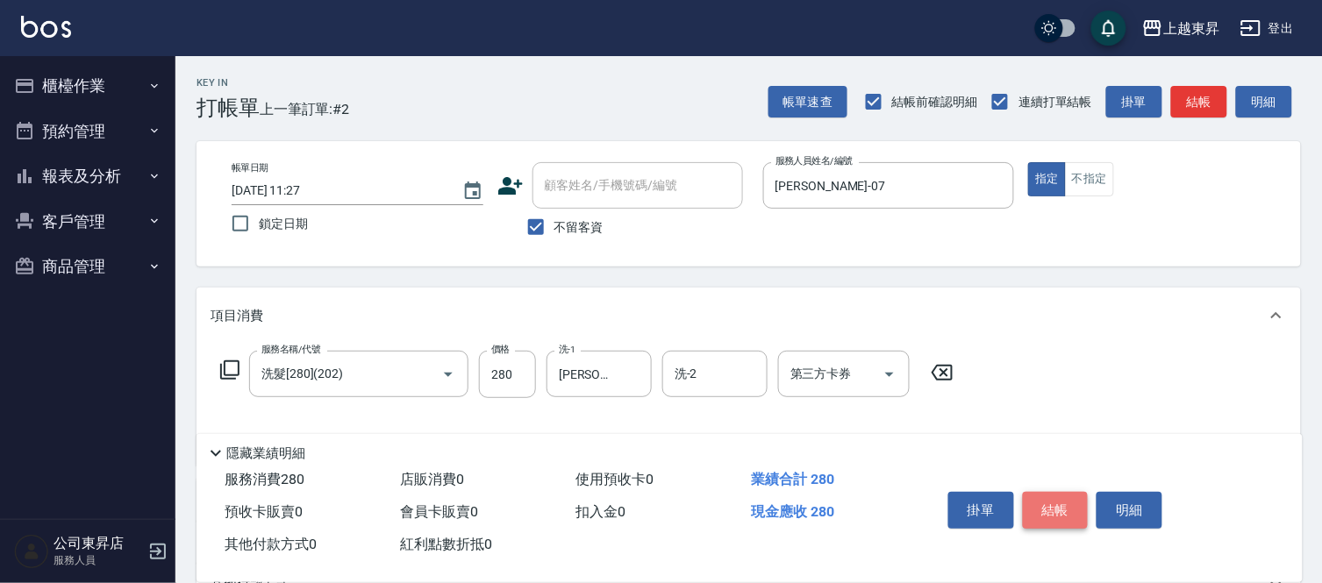
click at [1054, 504] on button "結帳" at bounding box center [1056, 510] width 66 height 37
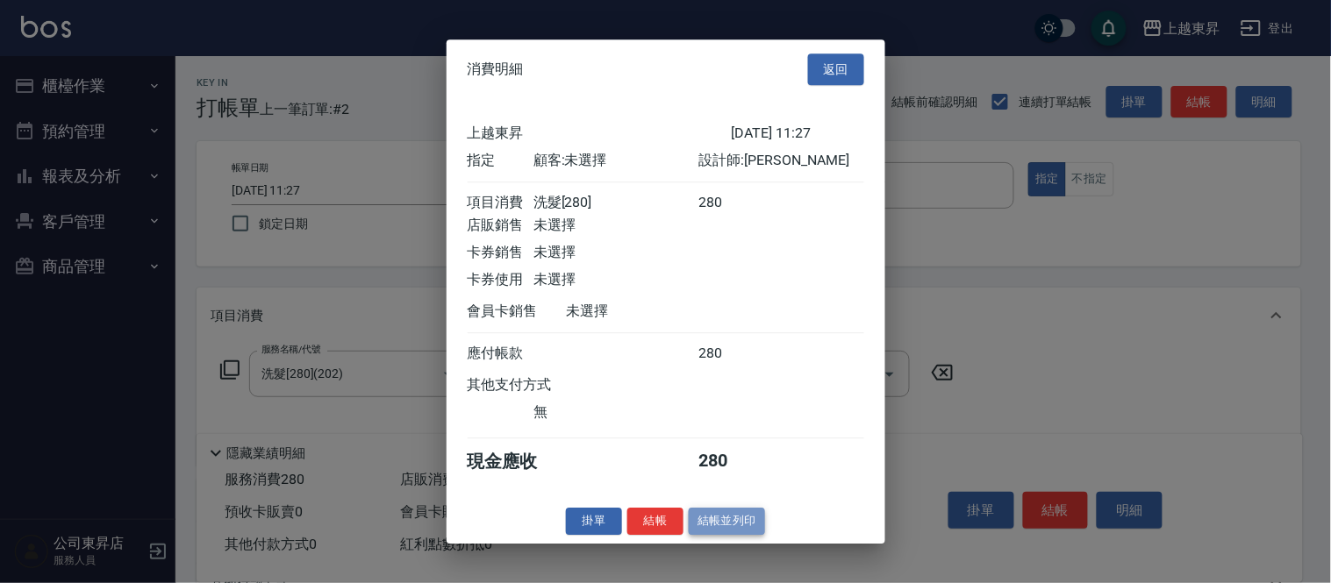
click at [717, 525] on button "結帳並列印" at bounding box center [727, 521] width 76 height 27
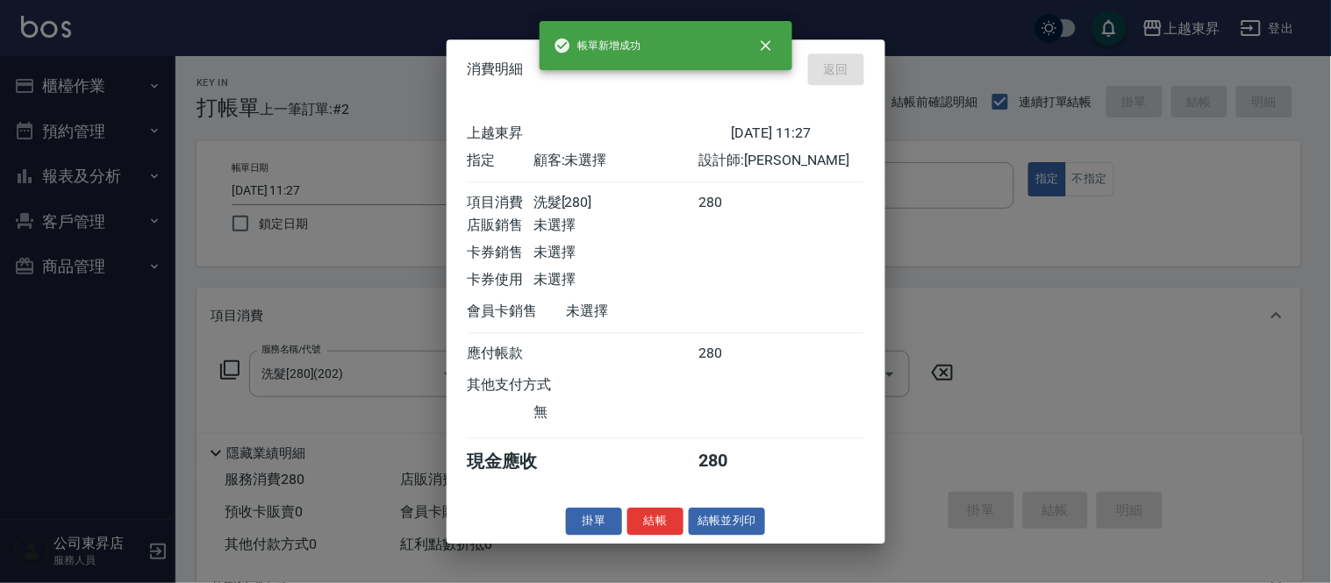
type input "[DATE] 11:29"
